Goal: Task Accomplishment & Management: Manage account settings

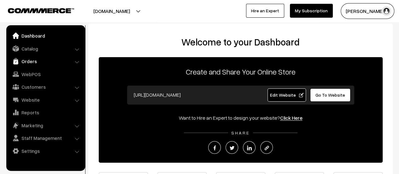
click at [25, 60] on link "Orders" at bounding box center [45, 60] width 75 height 11
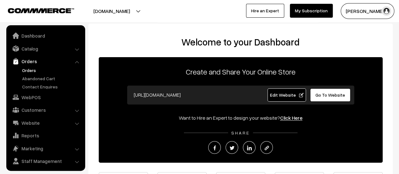
click at [28, 69] on link "Orders" at bounding box center [51, 70] width 62 height 7
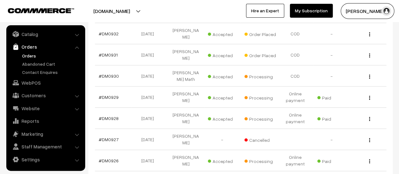
scroll to position [147, 0]
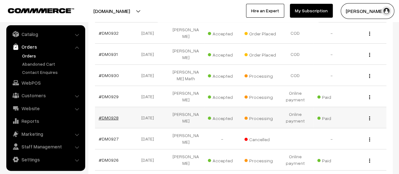
click at [107, 115] on link "#DM0928" at bounding box center [109, 117] width 20 height 5
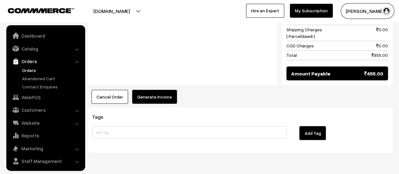
scroll to position [14, 0]
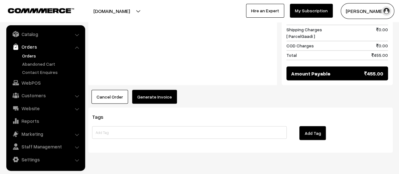
click at [162, 89] on button "Generate Invoice" at bounding box center [154, 96] width 45 height 14
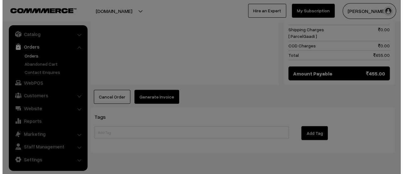
scroll to position [538, 0]
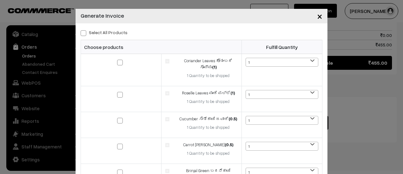
click at [81, 33] on span at bounding box center [84, 33] width 6 height 6
click at [81, 33] on input "Select All Products" at bounding box center [83, 32] width 4 height 4
checkbox input "true"
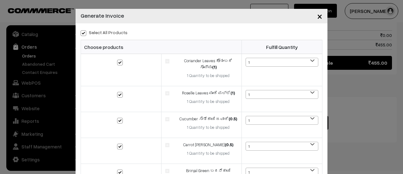
checkbox input "true"
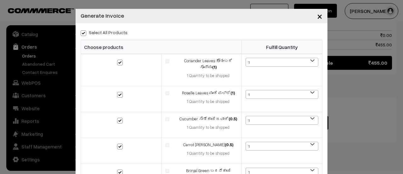
checkbox input "true"
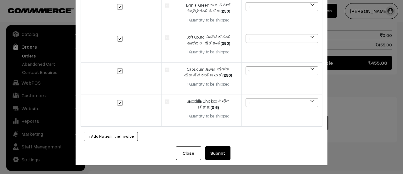
click at [216, 151] on button "Submit" at bounding box center [217, 153] width 25 height 14
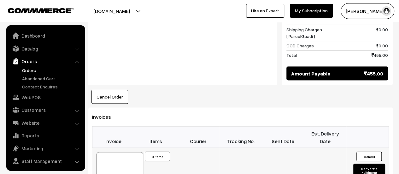
scroll to position [14, 0]
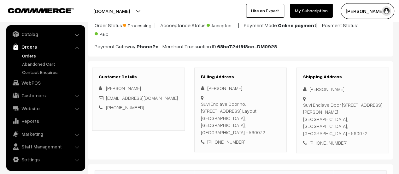
scroll to position [57, 0]
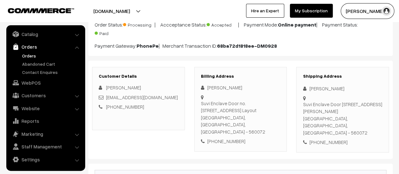
click at [200, 102] on div "Billing Address Chandrashekar Angadi Suvi Enclave Door no.202 #3 4th Main, Dwar…" at bounding box center [240, 109] width 93 height 84
drag, startPoint x: 200, startPoint y: 102, endPoint x: 271, endPoint y: 115, distance: 71.6
click at [271, 115] on div "Suvi Enclave Door no.202 #3 4th Main, Dwarakanagar Chandra Layout Bangalore, Ka…" at bounding box center [240, 118] width 79 height 36
copy div "Suvi Enclave Door no.202 #3 4th Main, Dwarakanagar Chandra Layout Bangalore, Ka…"
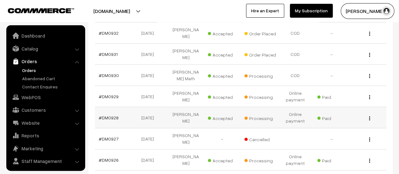
scroll to position [14, 0]
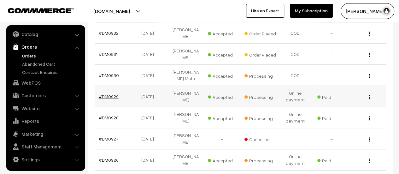
click at [111, 94] on link "#DM0929" at bounding box center [109, 96] width 20 height 5
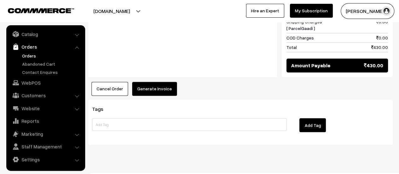
scroll to position [486, 0]
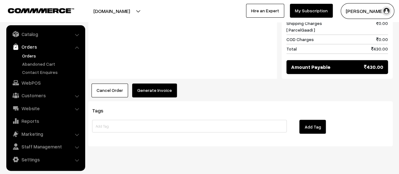
click at [145, 83] on button "Generate Invoice" at bounding box center [154, 90] width 45 height 14
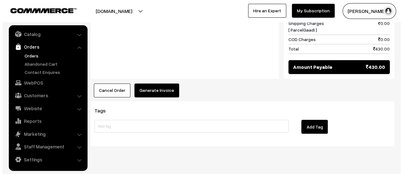
scroll to position [487, 0]
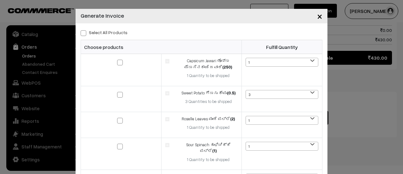
click at [82, 33] on span at bounding box center [84, 33] width 6 height 6
click at [82, 33] on input "Select All Products" at bounding box center [83, 32] width 4 height 4
checkbox input "true"
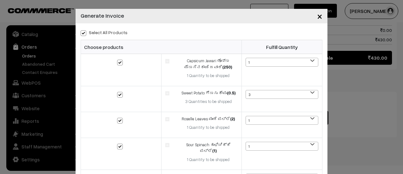
checkbox input "true"
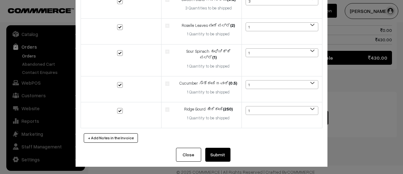
click at [210, 152] on button "Submit" at bounding box center [217, 154] width 25 height 14
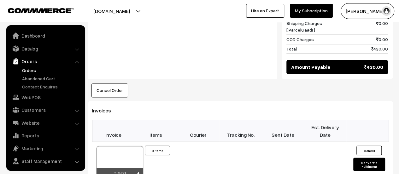
scroll to position [14, 0]
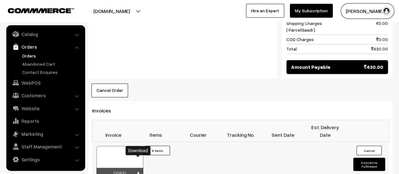
click at [136, 171] on icon at bounding box center [138, 173] width 4 height 4
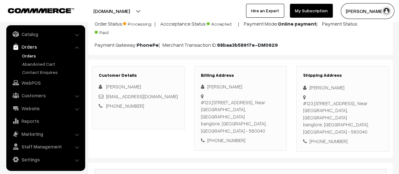
scroll to position [72, 0]
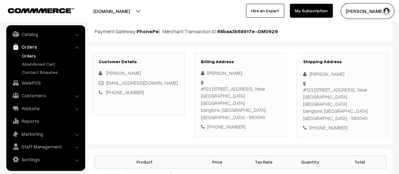
drag, startPoint x: 201, startPoint y: 87, endPoint x: 268, endPoint y: 107, distance: 70.3
click at [268, 107] on div "#123,[STREET_ADDRESS][PERSON_NAME],, Near Bunts RNS school, [GEOGRAPHIC_DATA] […" at bounding box center [240, 103] width 79 height 36
copy div "#123,[STREET_ADDRESS][PERSON_NAME],, Near Bunts RNS school, [GEOGRAPHIC_DATA] […"
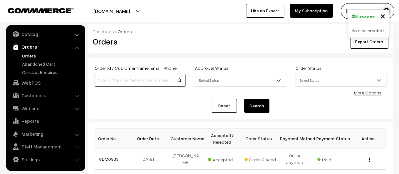
click at [130, 80] on input at bounding box center [140, 80] width 91 height 13
type input "926"
click at [244, 99] on button "Search" at bounding box center [256, 106] width 25 height 14
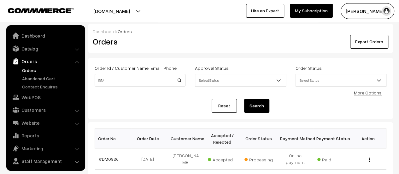
scroll to position [14, 0]
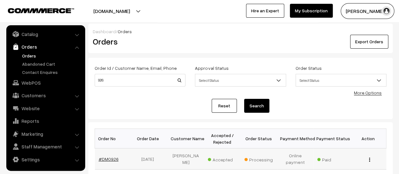
click at [109, 157] on link "#DM0926" at bounding box center [109, 158] width 20 height 5
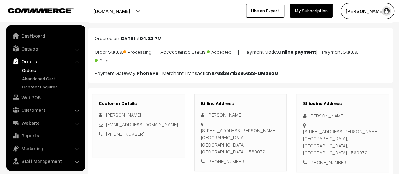
scroll to position [14, 0]
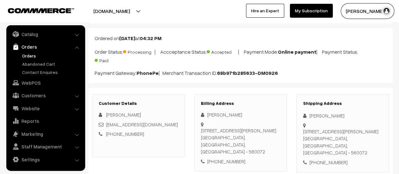
drag, startPoint x: 201, startPoint y: 130, endPoint x: 272, endPoint y: 143, distance: 72.0
click at [272, 143] on div "303,Vinutha Vista Apartments 2, NGEF LAYOUT NAGARBHAVI Bengaluru, Karnataka, In…" at bounding box center [240, 141] width 79 height 28
copy div "303,Vinutha Vista Apartments 2, NGEF LAYOUT NAGARBHAVI Bengaluru, Karnataka, In…"
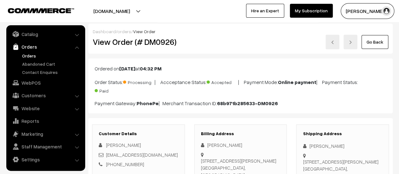
copy div "303,Vinutha Vista Apartments 2, NGEF LAYOUT NAGARBHAVI Bengaluru, Karnataka, In…"
click at [37, 63] on link "Abandoned Cart" at bounding box center [51, 64] width 62 height 7
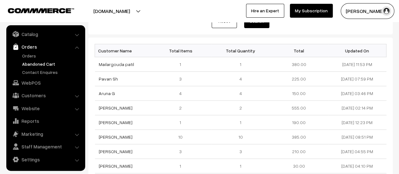
scroll to position [81, 0]
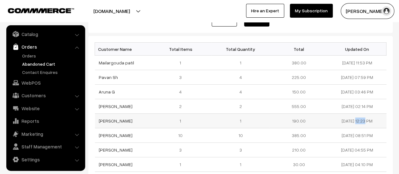
drag, startPoint x: 360, startPoint y: 119, endPoint x: 336, endPoint y: 118, distance: 24.6
click at [336, 118] on td "[DATE] 12:23 PM" at bounding box center [357, 120] width 58 height 14
copy td "[DATE]"
drag, startPoint x: 129, startPoint y: 119, endPoint x: 98, endPoint y: 116, distance: 31.0
click at [98, 116] on td "[PERSON_NAME]" at bounding box center [124, 120] width 58 height 14
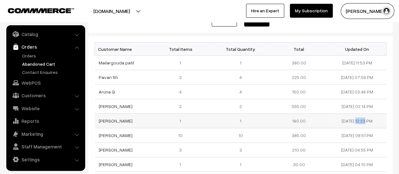
copy link "[PERSON_NAME]"
click at [104, 119] on link "[PERSON_NAME]" at bounding box center [116, 120] width 34 height 5
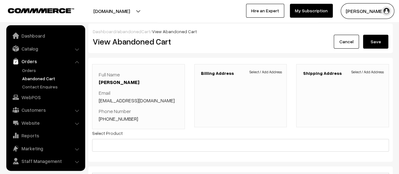
scroll to position [14, 0]
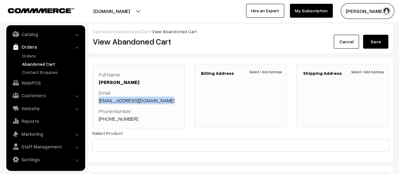
drag, startPoint x: 166, startPoint y: 98, endPoint x: 99, endPoint y: 102, distance: 67.6
click at [99, 102] on p "Email [EMAIL_ADDRESS][DOMAIN_NAME]" at bounding box center [138, 96] width 79 height 15
copy link "[EMAIL_ADDRESS][DOMAIN_NAME]"
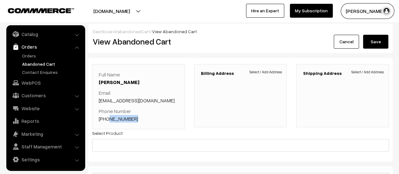
drag, startPoint x: 137, startPoint y: 116, endPoint x: 107, endPoint y: 119, distance: 30.4
click at [107, 119] on p "Phone Number [PHONE_NUMBER]" at bounding box center [138, 114] width 79 height 15
copy link "9880262462"
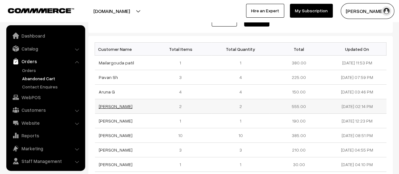
scroll to position [14, 0]
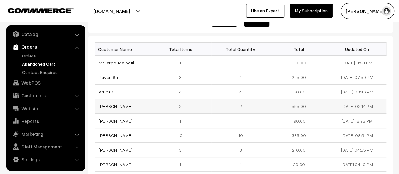
click at [126, 104] on td "[PERSON_NAME]" at bounding box center [124, 106] width 58 height 14
click at [128, 105] on td "[PERSON_NAME]" at bounding box center [124, 106] width 58 height 14
drag, startPoint x: 128, startPoint y: 105, endPoint x: 99, endPoint y: 105, distance: 29.6
click at [99, 105] on td "[PERSON_NAME]" at bounding box center [124, 106] width 58 height 14
copy link "[PERSON_NAME]"
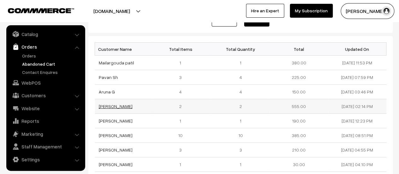
click at [113, 103] on link "[PERSON_NAME]" at bounding box center [116, 105] width 34 height 5
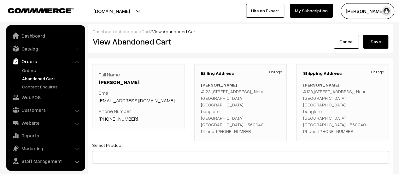
scroll to position [14, 0]
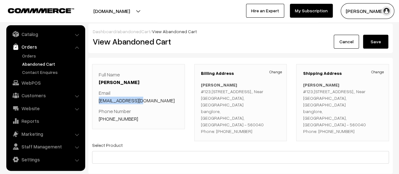
drag, startPoint x: 140, startPoint y: 98, endPoint x: 94, endPoint y: 96, distance: 45.7
click at [94, 96] on div "Full Name Yashodha Patil Email sapatil@gmail.com Phone Number +91 7676793096" at bounding box center [138, 96] width 93 height 65
copy link "sapatil@gmail.com"
drag, startPoint x: 137, startPoint y: 117, endPoint x: 106, endPoint y: 114, distance: 31.3
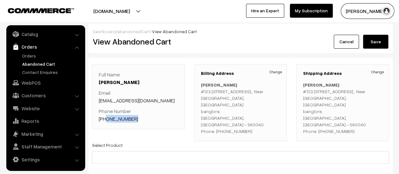
click at [106, 114] on p "Phone Number +91 7676793096" at bounding box center [138, 114] width 79 height 15
copy link "7676793096"
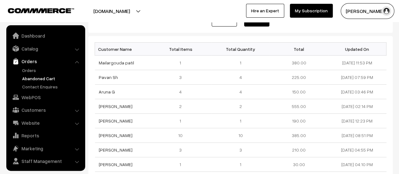
scroll to position [14, 0]
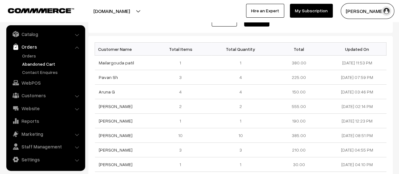
drag, startPoint x: 117, startPoint y: 91, endPoint x: 94, endPoint y: 89, distance: 23.4
click at [94, 89] on div "Customer Name Total Items Total Quantity Total Updated On Mailargouda patil 1 1…" at bounding box center [240, 137] width 304 height 203
click at [122, 88] on td "Aruna G" at bounding box center [124, 91] width 58 height 14
drag, startPoint x: 119, startPoint y: 90, endPoint x: 97, endPoint y: 92, distance: 22.1
click at [97, 92] on td "Aruna G" at bounding box center [124, 91] width 58 height 14
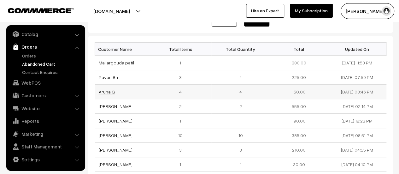
click at [105, 89] on link "Aruna G" at bounding box center [107, 91] width 16 height 5
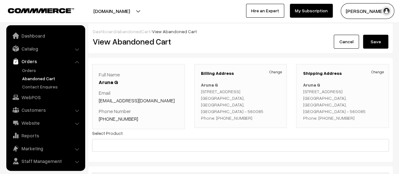
scroll to position [14, 0]
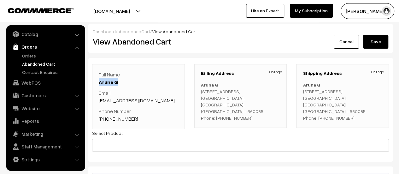
drag, startPoint x: 122, startPoint y: 81, endPoint x: 96, endPoint y: 83, distance: 25.9
click at [96, 83] on div "Full Name Aruna G Email aruna.g987@gmail.com Phone Number +91 7259621478" at bounding box center [138, 96] width 93 height 65
copy link "Aruna G"
drag, startPoint x: 152, startPoint y: 99, endPoint x: 98, endPoint y: 101, distance: 54.2
click at [98, 101] on div "Full Name Aruna G Email aruna.g987@gmail.com Phone Number +91 7259621478" at bounding box center [138, 96] width 93 height 65
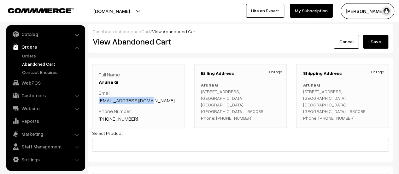
copy link "aruna.g987@gmail.com"
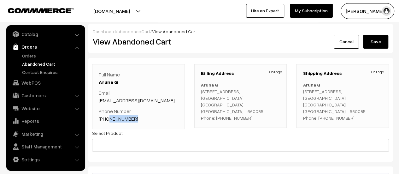
drag, startPoint x: 134, startPoint y: 118, endPoint x: 107, endPoint y: 118, distance: 27.7
click at [107, 118] on p "Phone Number +91 7259621478" at bounding box center [138, 114] width 79 height 15
copy link "7259621478"
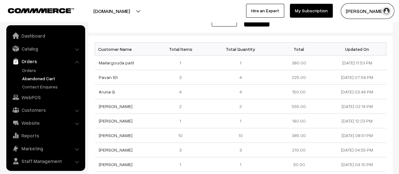
scroll to position [14, 0]
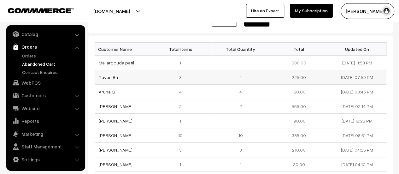
drag, startPoint x: 120, startPoint y: 77, endPoint x: 98, endPoint y: 75, distance: 21.8
click at [98, 75] on td "Pavan Sh" at bounding box center [124, 77] width 58 height 14
copy link "Pavan Sh"
click at [109, 75] on link "Pavan Sh" at bounding box center [108, 76] width 19 height 5
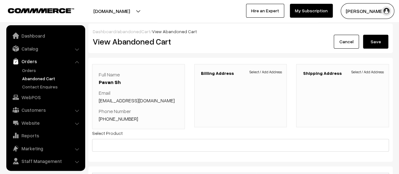
scroll to position [14, 0]
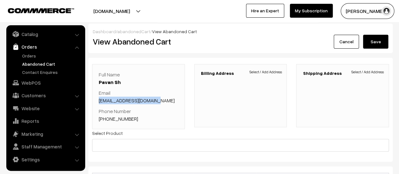
drag, startPoint x: 161, startPoint y: 99, endPoint x: 98, endPoint y: 97, distance: 63.4
click at [98, 97] on div "Full Name Pavan Sh Email praveensh5989@gmail.com Phone Number +91 8217673616" at bounding box center [138, 96] width 93 height 65
copy link "praveensh5989@gmail.com"
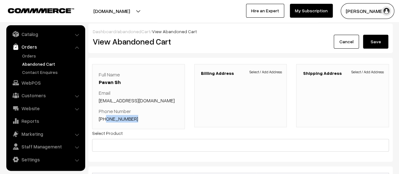
drag, startPoint x: 132, startPoint y: 117, endPoint x: 106, endPoint y: 117, distance: 25.8
click at [106, 117] on p "Phone Number +91 8217673616" at bounding box center [138, 114] width 79 height 15
copy link "8217673616"
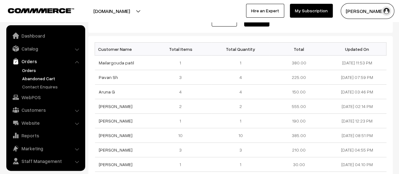
scroll to position [14, 0]
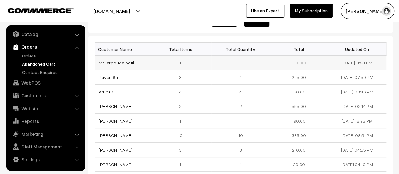
drag, startPoint x: 135, startPoint y: 62, endPoint x: 97, endPoint y: 61, distance: 37.8
click at [97, 61] on td "Mailargouda patil" at bounding box center [124, 62] width 58 height 14
copy link "Mailargouda patil"
click at [107, 63] on link "Mailargouda patil" at bounding box center [116, 62] width 35 height 5
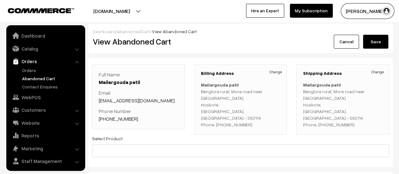
scroll to position [14, 0]
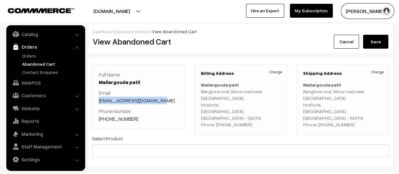
drag, startPoint x: 155, startPoint y: 100, endPoint x: 99, endPoint y: 97, distance: 56.2
click at [99, 97] on p "Email [EMAIL_ADDRESS][DOMAIN_NAME]" at bounding box center [138, 96] width 79 height 15
copy link "[EMAIL_ADDRESS][DOMAIN_NAME]"
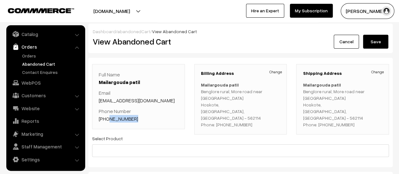
drag, startPoint x: 136, startPoint y: 118, endPoint x: 107, endPoint y: 117, distance: 30.0
click at [107, 117] on p "Phone Number [PHONE_NUMBER]" at bounding box center [138, 114] width 79 height 15
copy link "9743638004"
click at [50, 72] on link "Contact Enquires" at bounding box center [51, 72] width 62 height 7
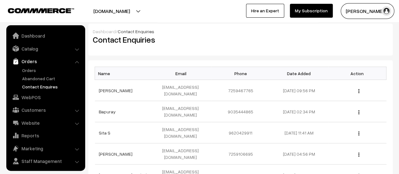
scroll to position [14, 0]
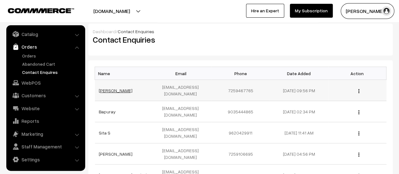
click at [109, 88] on link "[PERSON_NAME]" at bounding box center [116, 90] width 34 height 5
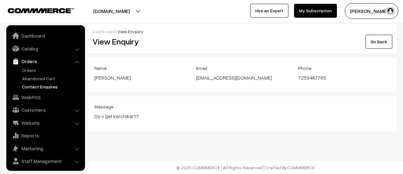
scroll to position [14, 0]
